Goal: Information Seeking & Learning: Check status

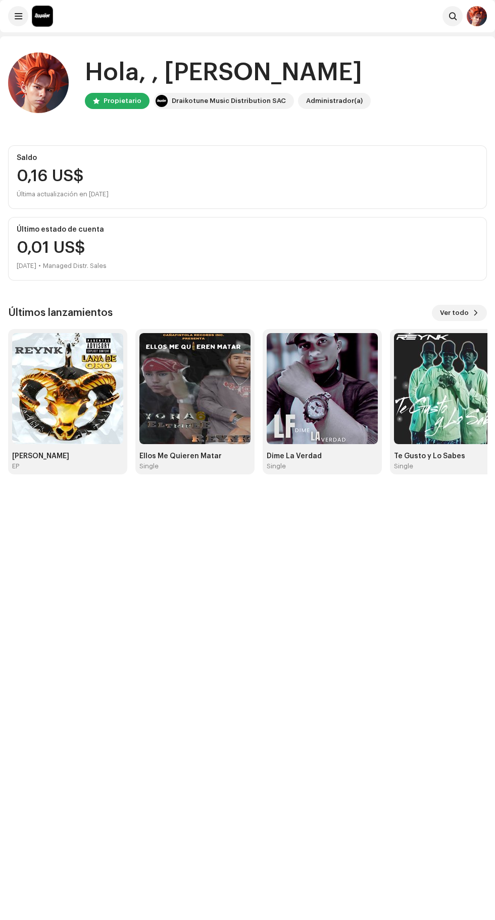
click at [18, 16] on span at bounding box center [19, 16] width 8 height 8
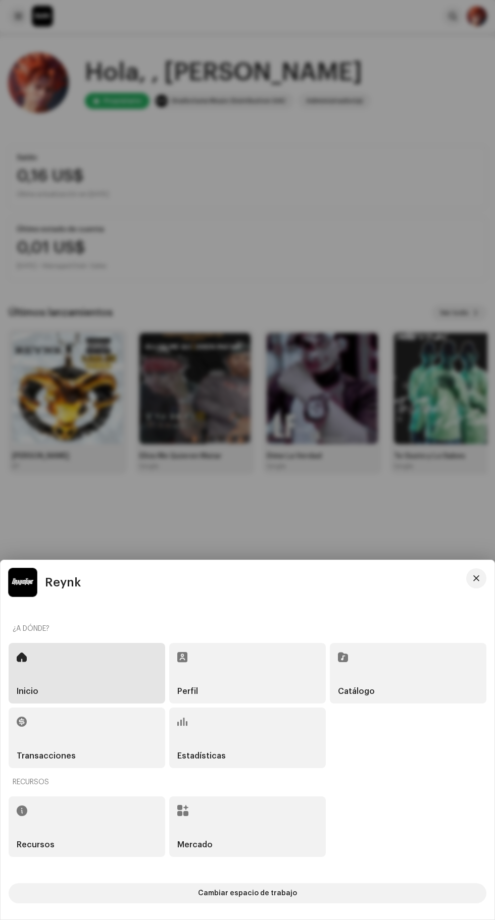
click at [437, 677] on div "Catálogo" at bounding box center [408, 673] width 156 height 61
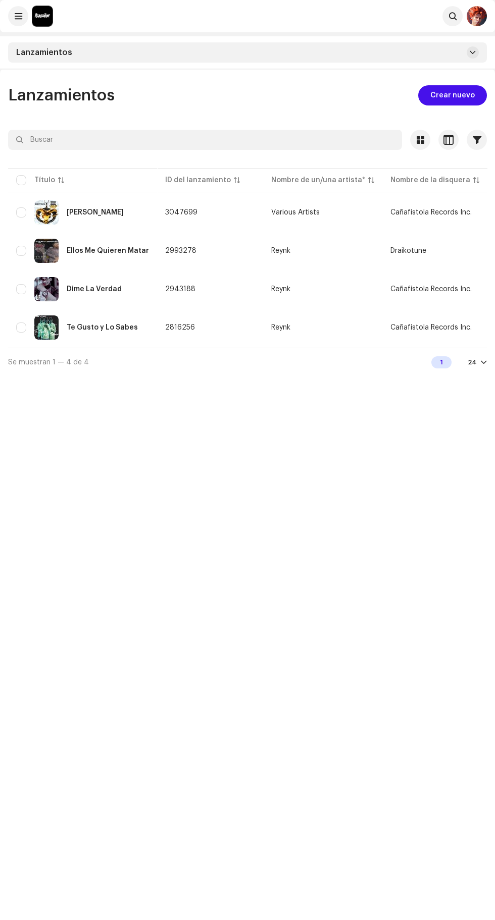
click at [103, 209] on div "[PERSON_NAME]" at bounding box center [95, 212] width 57 height 7
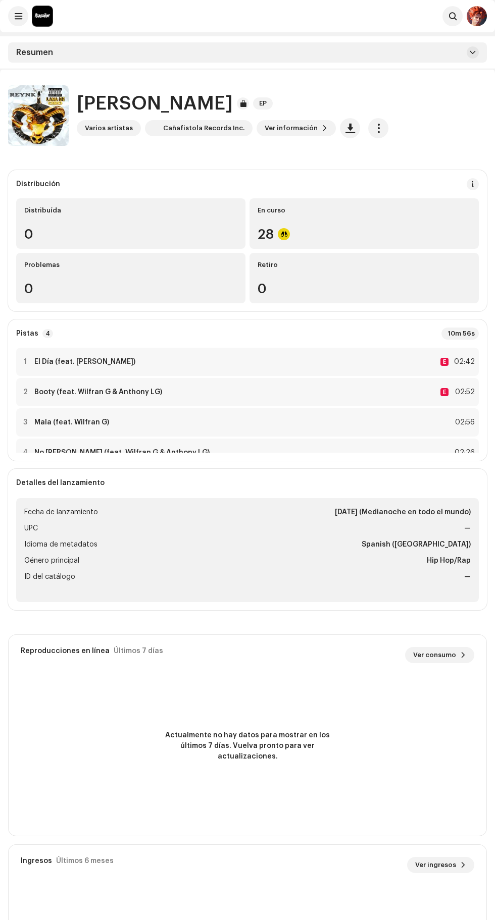
click at [111, 128] on div "Varios artistas" at bounding box center [109, 128] width 48 height 8
click at [474, 119] on div "[PERSON_NAME] Oro EP Varios artistas Cañafistola Records Inc. Ver información" at bounding box center [247, 115] width 479 height 61
click at [288, 128] on span "Ver información" at bounding box center [291, 128] width 53 height 20
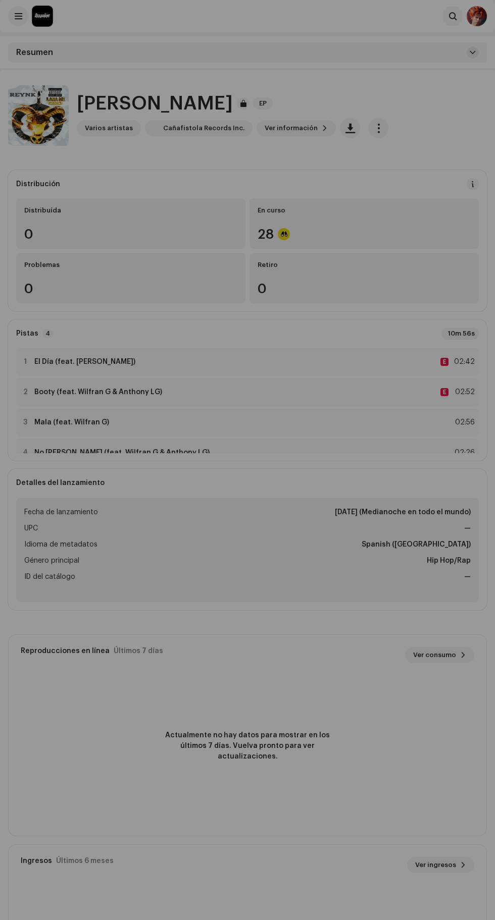
click at [461, 134] on div "[PERSON_NAME] Oro 3047699 Metadatos Distribución Idioma de metadatos Spanish ([…" at bounding box center [247, 460] width 495 height 920
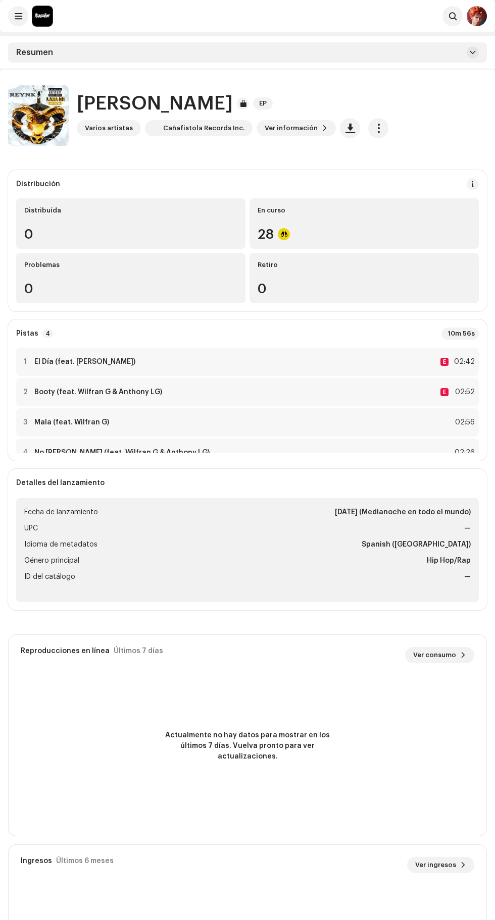
click at [17, 13] on span at bounding box center [19, 16] width 8 height 8
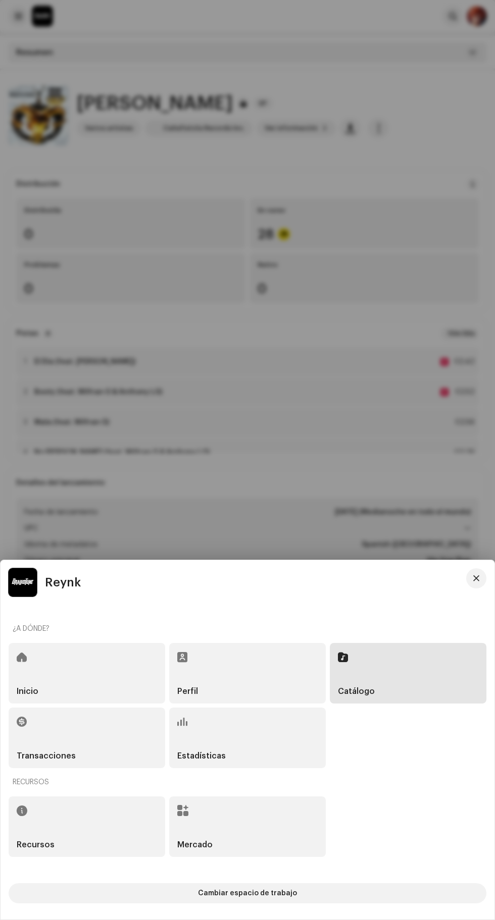
click at [253, 742] on div "Estadísticas" at bounding box center [247, 738] width 156 height 61
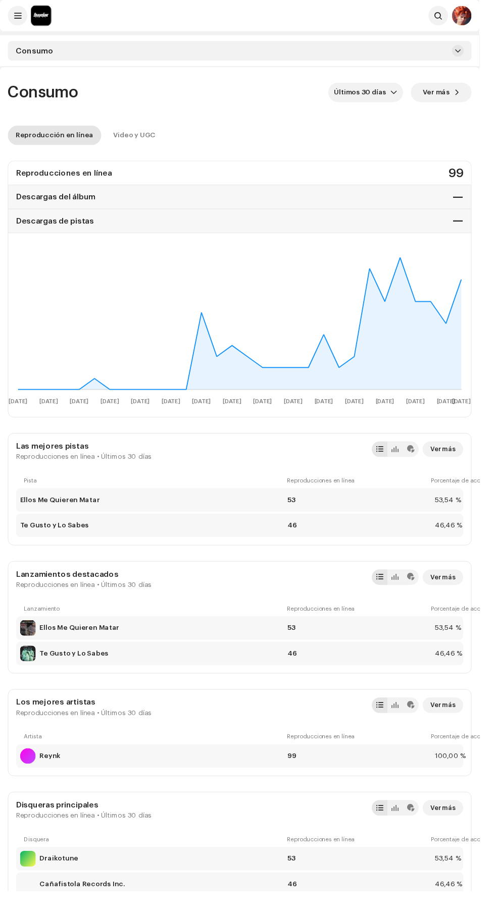
click at [385, 97] on span "Últimos 30 días" at bounding box center [374, 95] width 58 height 20
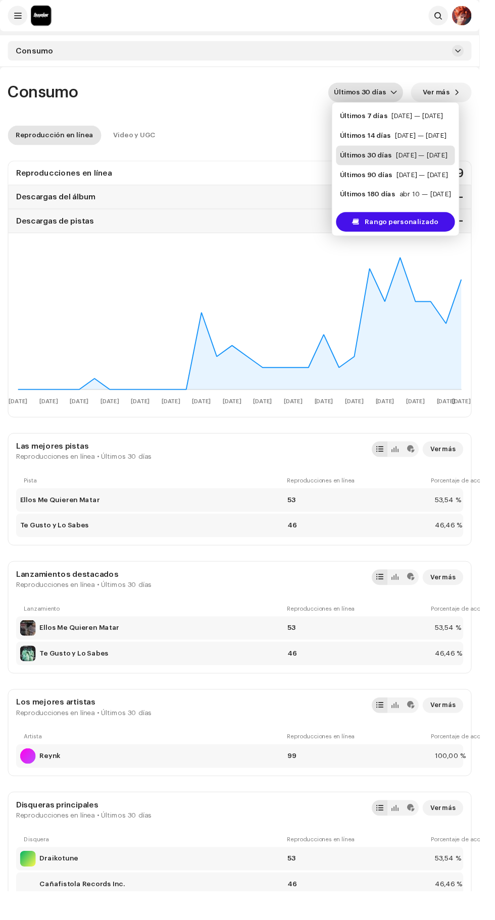
click at [438, 180] on div "[DATE] — [DATE]" at bounding box center [435, 181] width 53 height 10
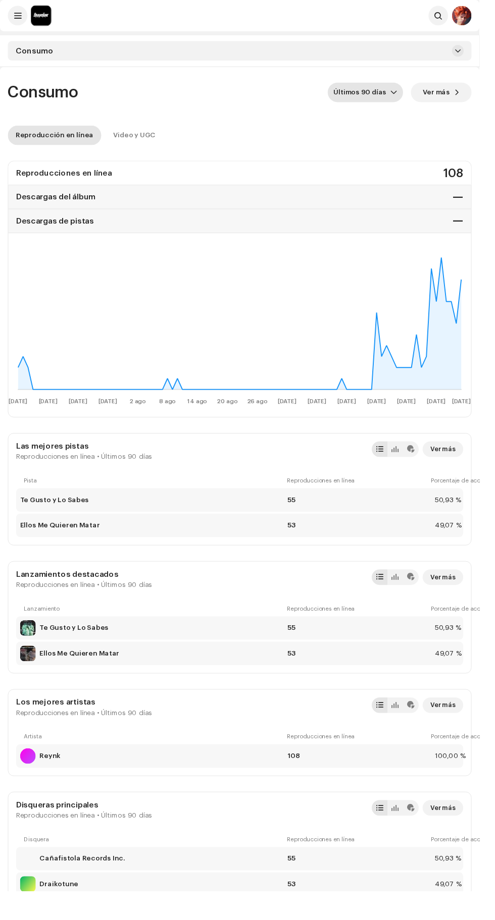
click at [382, 97] on span "Últimos 90 días" at bounding box center [373, 95] width 59 height 20
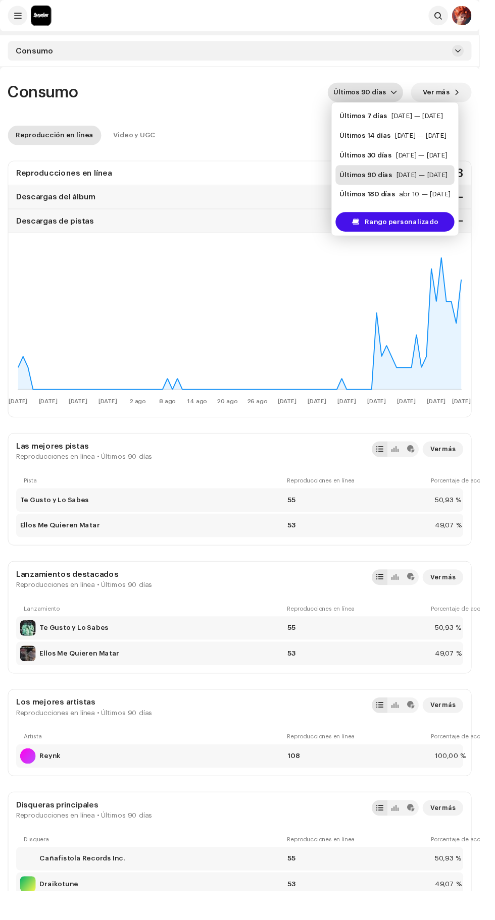
click at [436, 203] on div "abr 10 — [DATE]" at bounding box center [438, 201] width 53 height 10
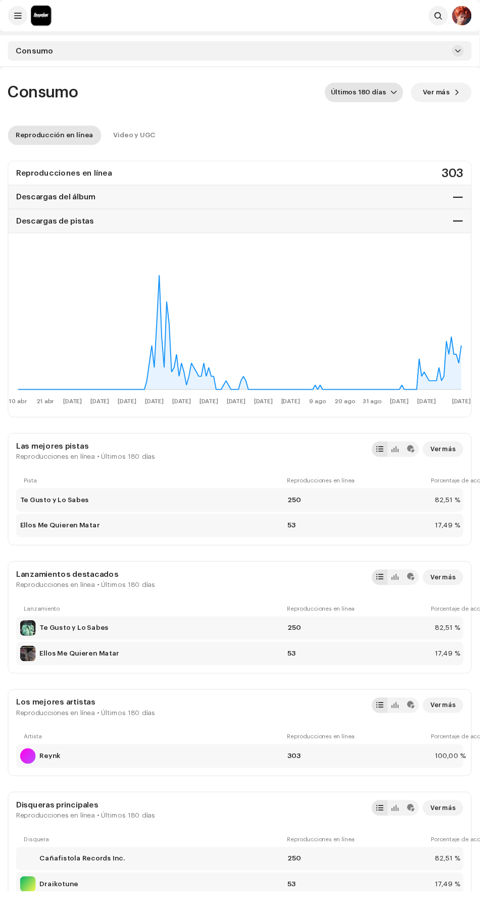
click at [474, 11] on img at bounding box center [476, 16] width 20 height 20
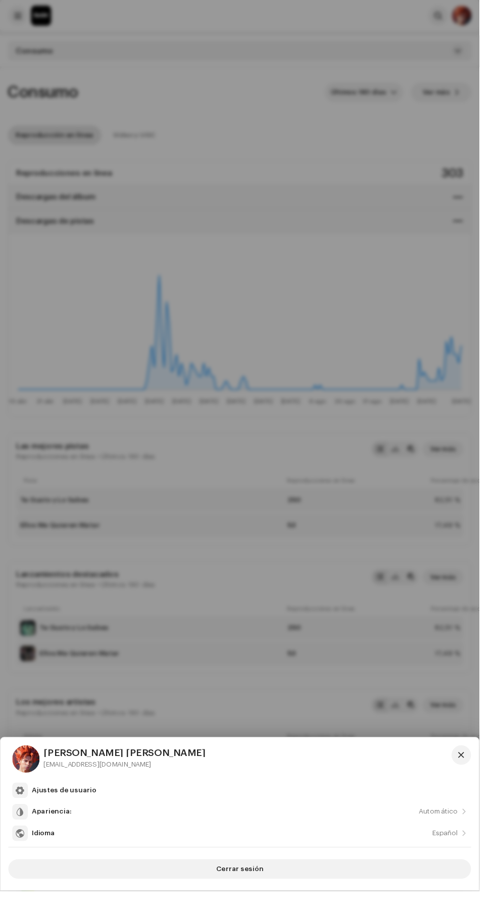
click at [371, 908] on button "Cerrar sesión" at bounding box center [248, 897] width 478 height 20
